Goal: Navigation & Orientation: Find specific page/section

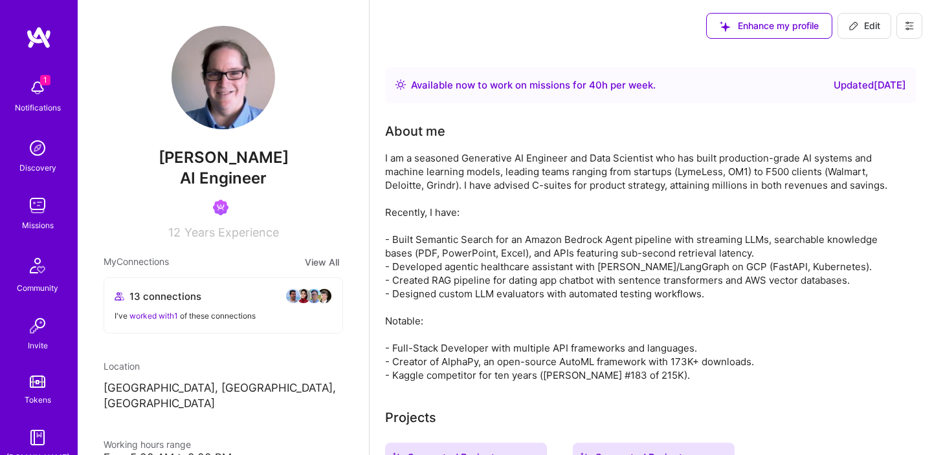
click at [36, 93] on img at bounding box center [38, 88] width 26 height 26
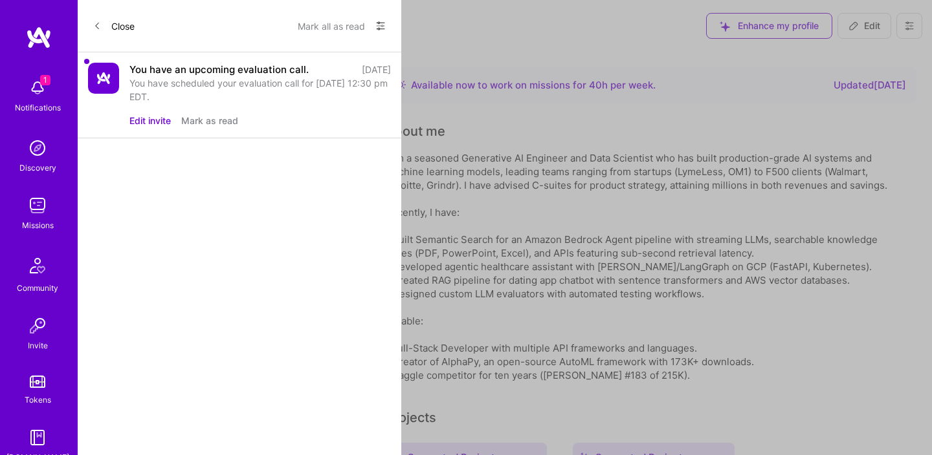
click at [215, 126] on button "Mark as read" at bounding box center [209, 121] width 57 height 14
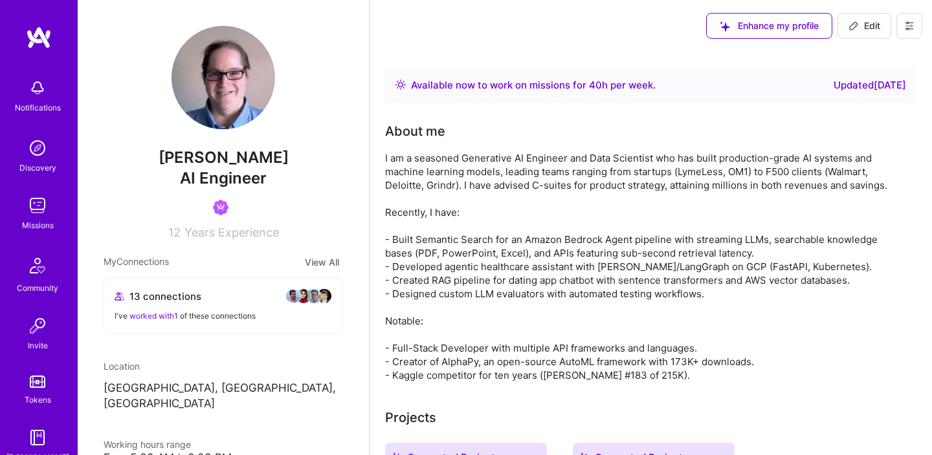
click at [46, 42] on img at bounding box center [39, 37] width 26 height 23
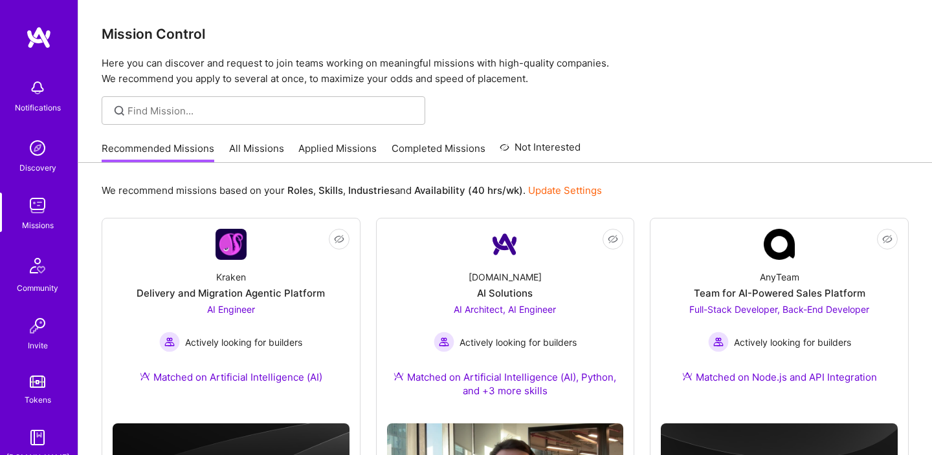
scroll to position [79, 0]
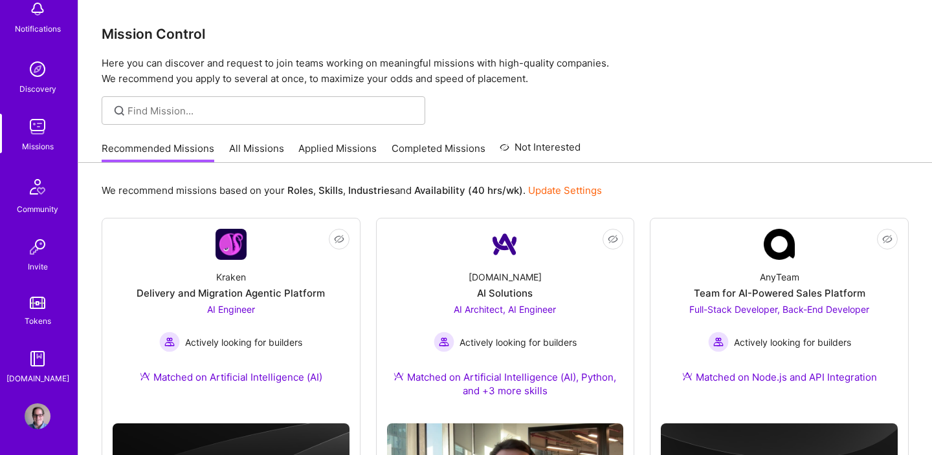
click at [45, 407] on img at bounding box center [38, 417] width 26 height 26
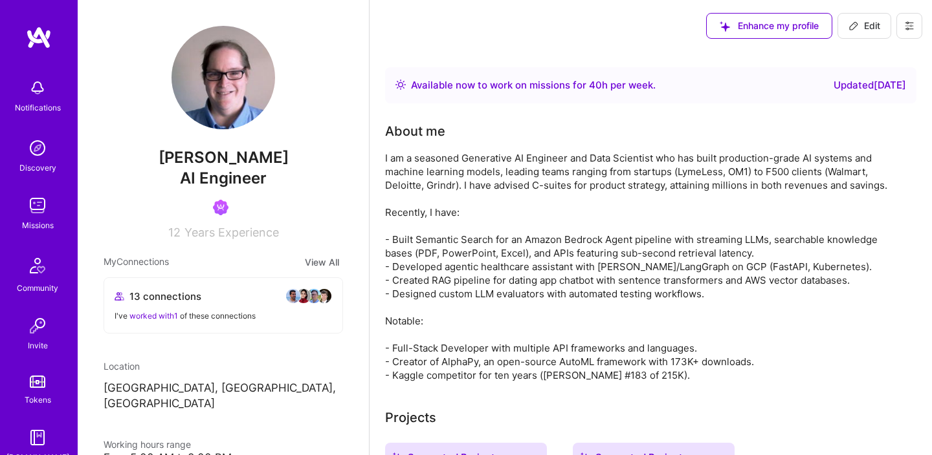
click at [46, 45] on img at bounding box center [39, 37] width 26 height 23
